Goal: Transaction & Acquisition: Purchase product/service

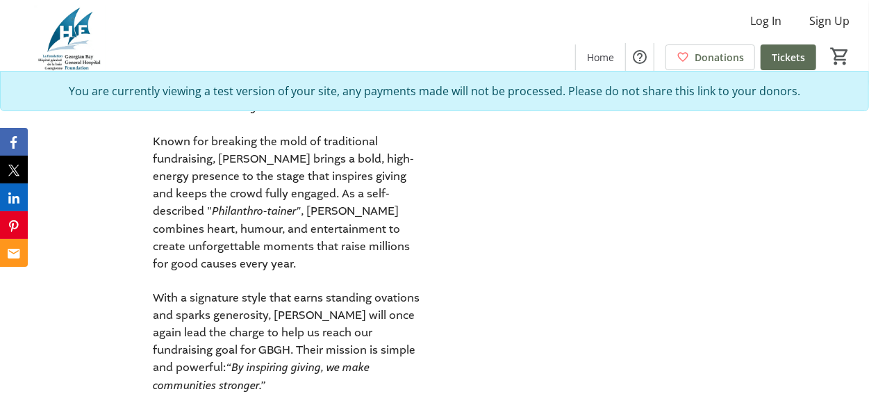
scroll to position [1464, 0]
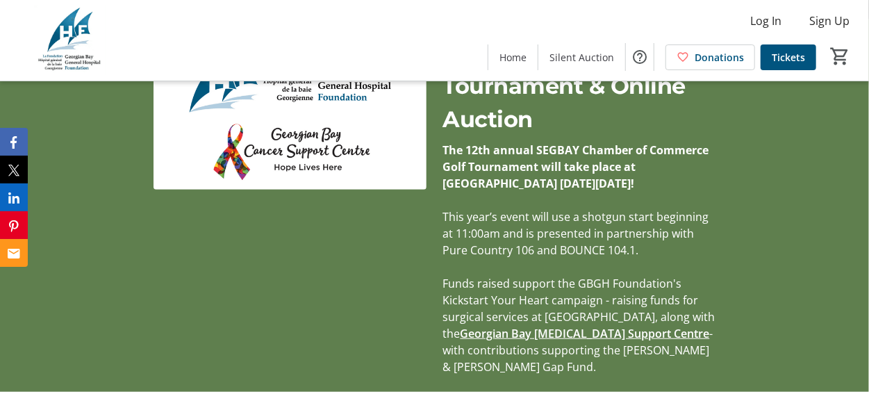
scroll to position [417, 0]
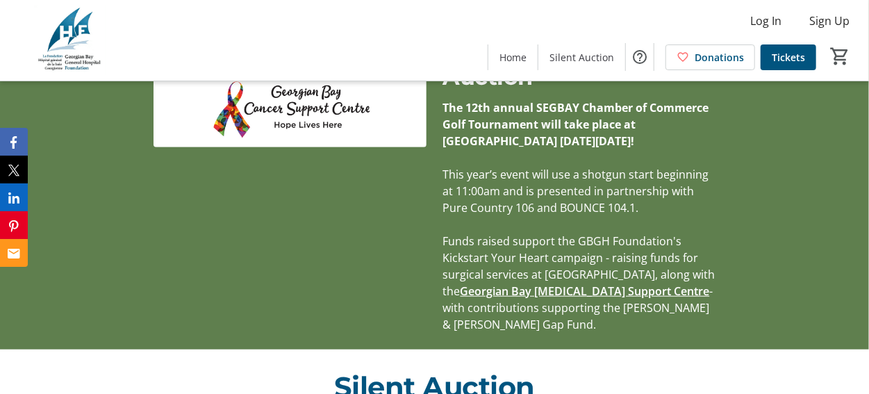
click at [458, 238] on span "Funds raised support the GBGH Foundation's Kickstart Your Heart campaign - rais…" at bounding box center [579, 265] width 272 height 65
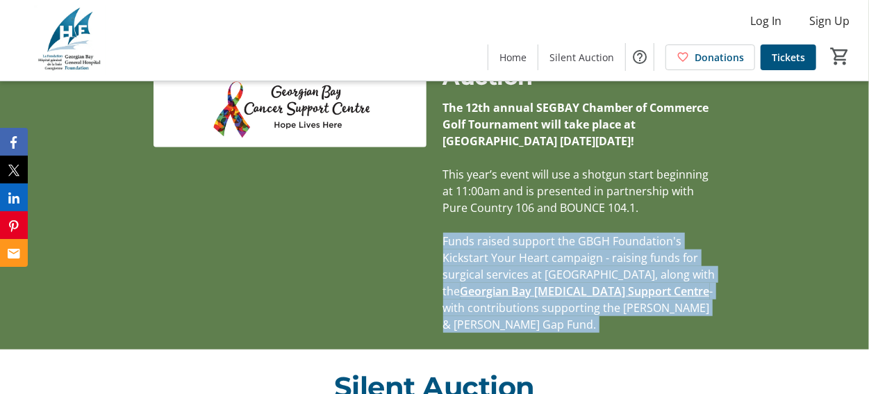
drag, startPoint x: 458, startPoint y: 238, endPoint x: 692, endPoint y: 306, distance: 244.0
click at [692, 306] on p "Funds raised support the GBGH Foundation's Kickstart Your Heart campaign - rais…" at bounding box center [579, 283] width 273 height 100
copy div "Funds raised support the GBGH Foundation's Kickstart Your Heart campaign - rais…"
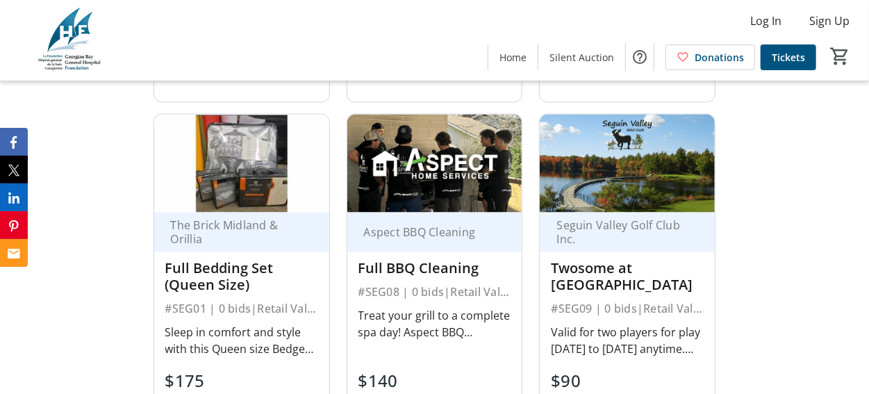
scroll to position [1181, 0]
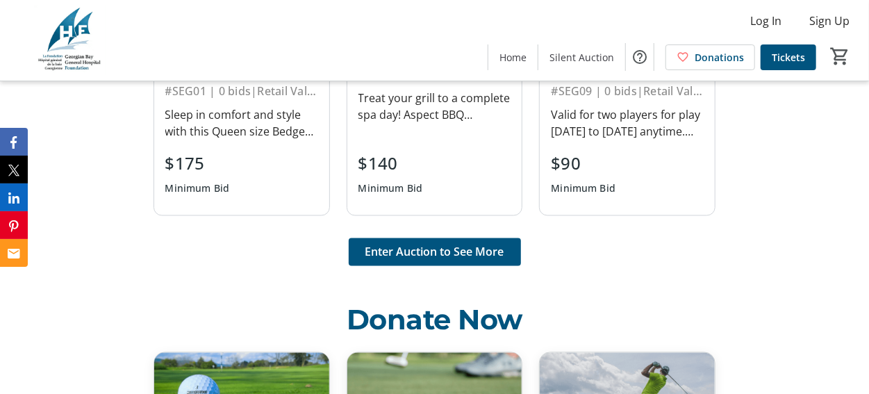
scroll to position [1250, 0]
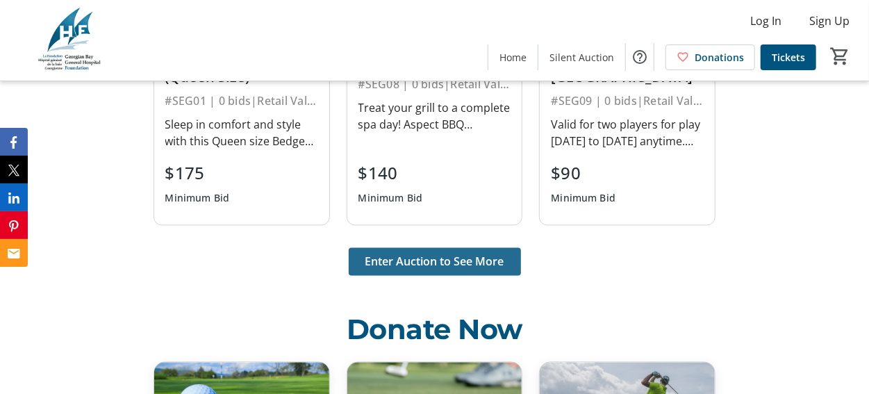
click at [445, 245] on span at bounding box center [435, 261] width 172 height 33
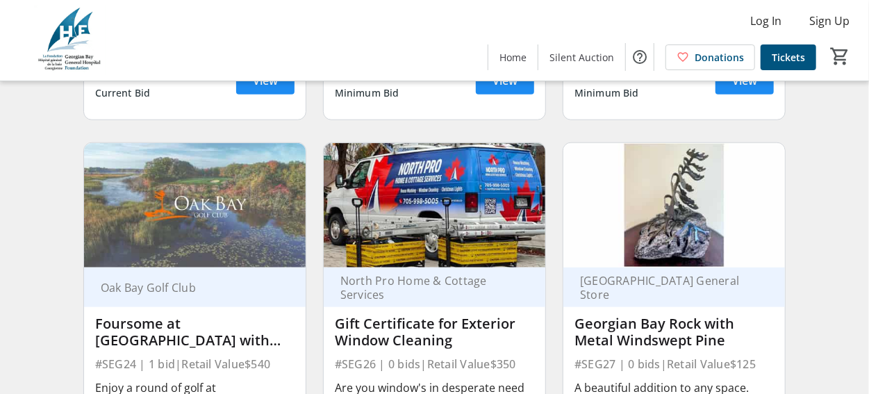
scroll to position [2902, 0]
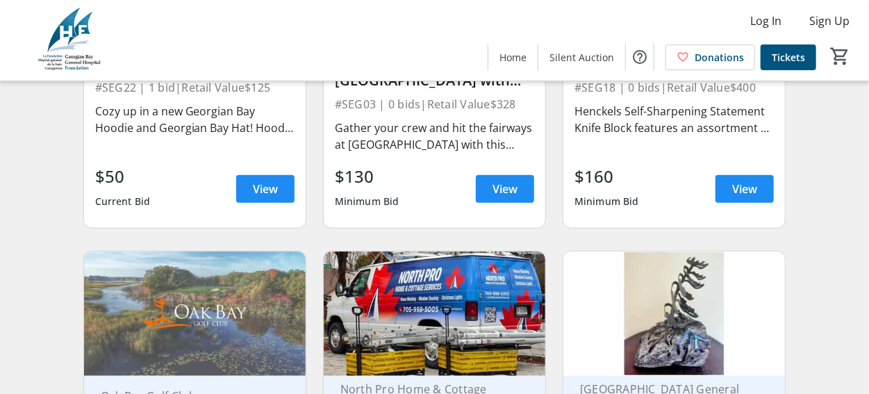
click at [686, 286] on img at bounding box center [674, 313] width 222 height 125
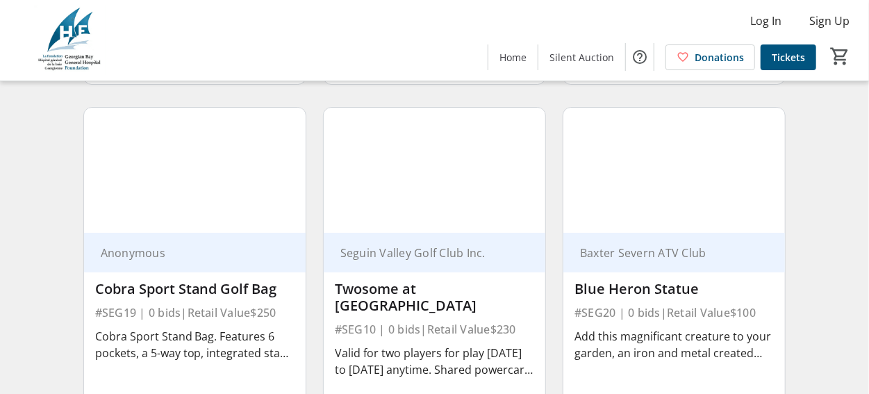
scroll to position [2277, 0]
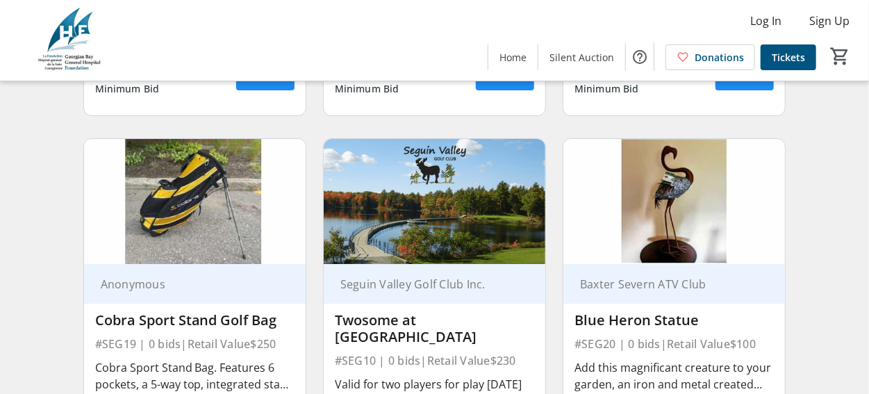
click at [193, 206] on img at bounding box center [195, 201] width 222 height 125
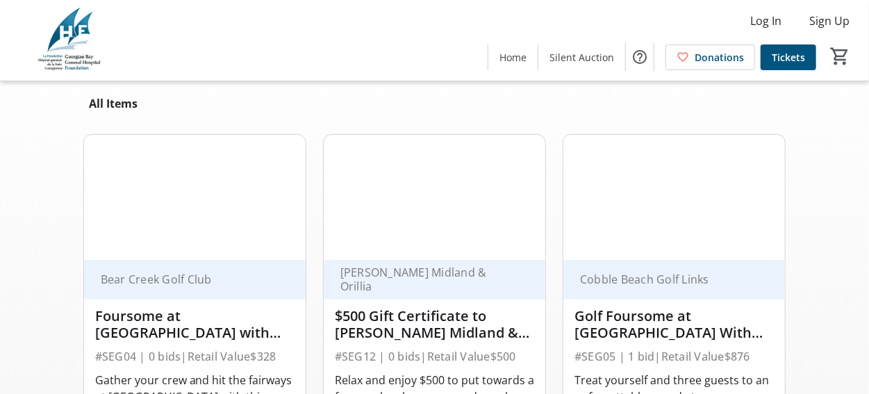
scroll to position [139, 0]
